Goal: Task Accomplishment & Management: Manage account settings

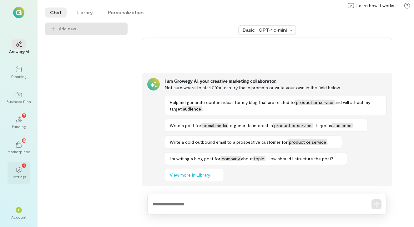
click at [24, 171] on div "1" at bounding box center [19, 169] width 14 height 9
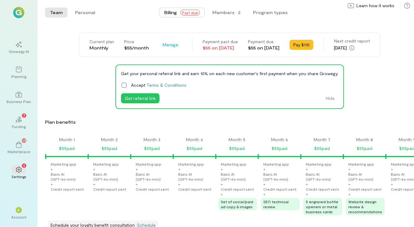
scroll to position [0, 1043]
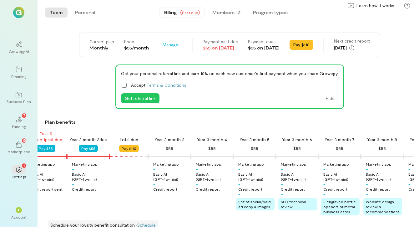
click at [187, 13] on span "Past due" at bounding box center [190, 13] width 19 height 6
click at [94, 148] on button "Pay $55" at bounding box center [88, 149] width 19 height 8
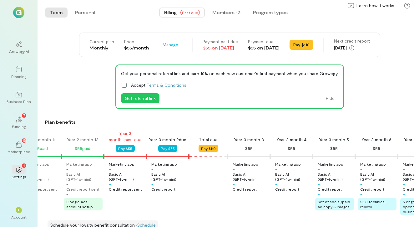
scroll to position [0, 963]
click at [163, 44] on span "Manage" at bounding box center [171, 45] width 16 height 6
click at [173, 71] on span "Cancel plan" at bounding box center [189, 71] width 32 height 6
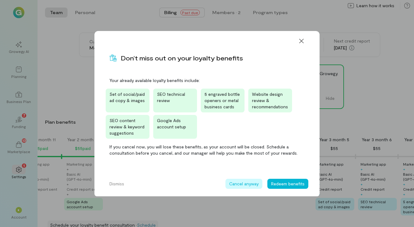
click at [242, 185] on button "Cancel anyway" at bounding box center [244, 184] width 37 height 10
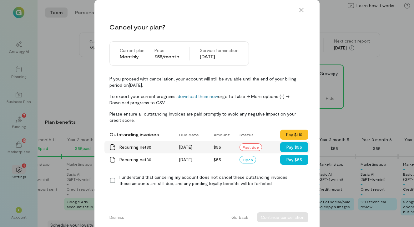
click at [251, 147] on div "Past due" at bounding box center [251, 147] width 23 height 8
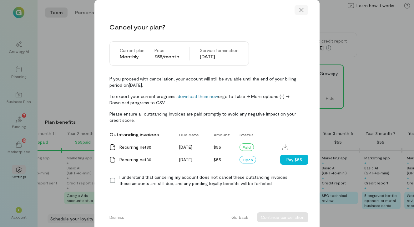
click at [301, 8] on icon at bounding box center [302, 10] width 6 height 6
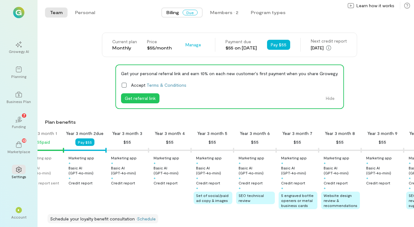
scroll to position [0, 0]
click at [88, 12] on button "Personal" at bounding box center [85, 13] width 30 height 10
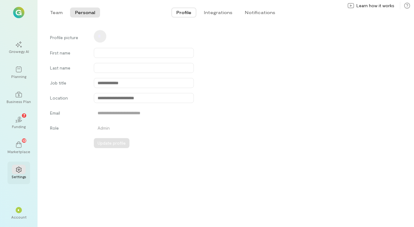
click at [18, 172] on icon at bounding box center [18, 170] width 5 height 6
click at [56, 13] on button "Team" at bounding box center [56, 13] width 23 height 10
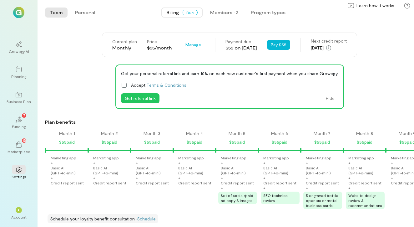
scroll to position [0, 1001]
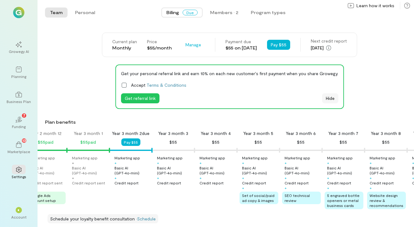
click at [331, 99] on button "Hide" at bounding box center [330, 98] width 16 height 10
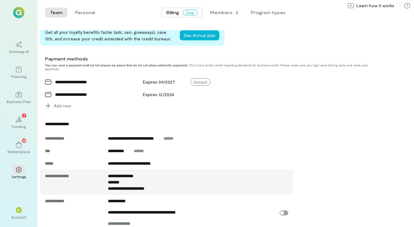
scroll to position [173, 0]
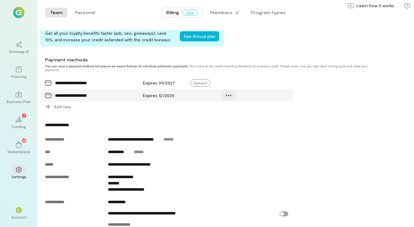
click at [232, 96] on icon at bounding box center [229, 95] width 6 height 6
click at [240, 108] on span "Manage" at bounding box center [251, 109] width 31 height 6
